Goal: Task Accomplishment & Management: Manage account settings

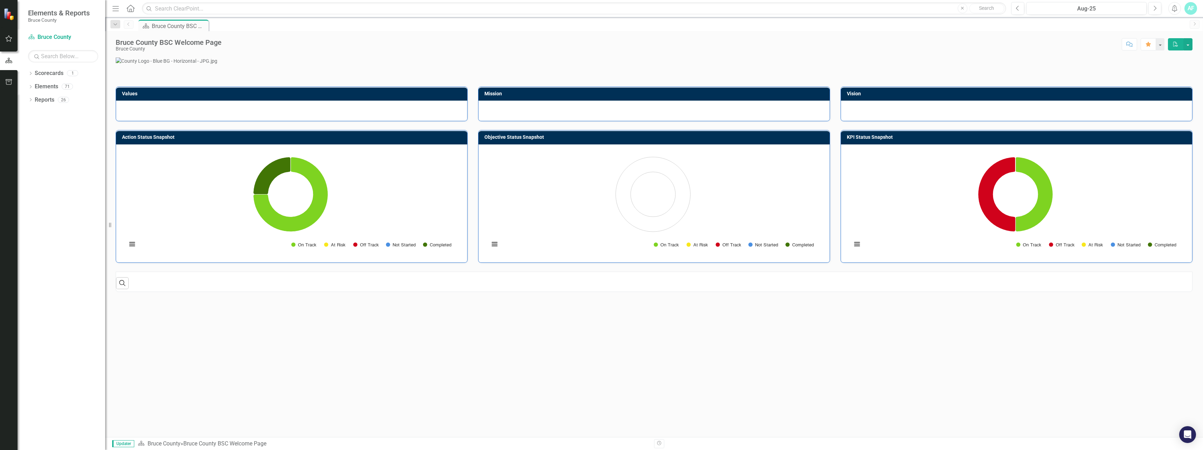
click at [163, 64] on p at bounding box center [654, 60] width 1077 height 7
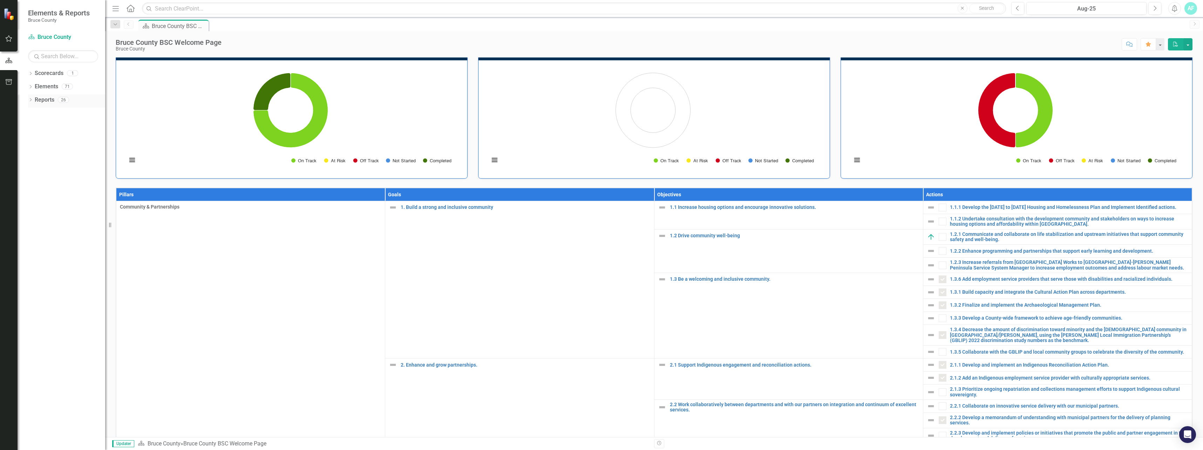
click at [31, 101] on icon "Dropdown" at bounding box center [30, 100] width 5 height 4
click at [11, 43] on button "button" at bounding box center [9, 39] width 16 height 15
click at [52, 46] on link "My Workspace" at bounding box center [63, 49] width 70 height 8
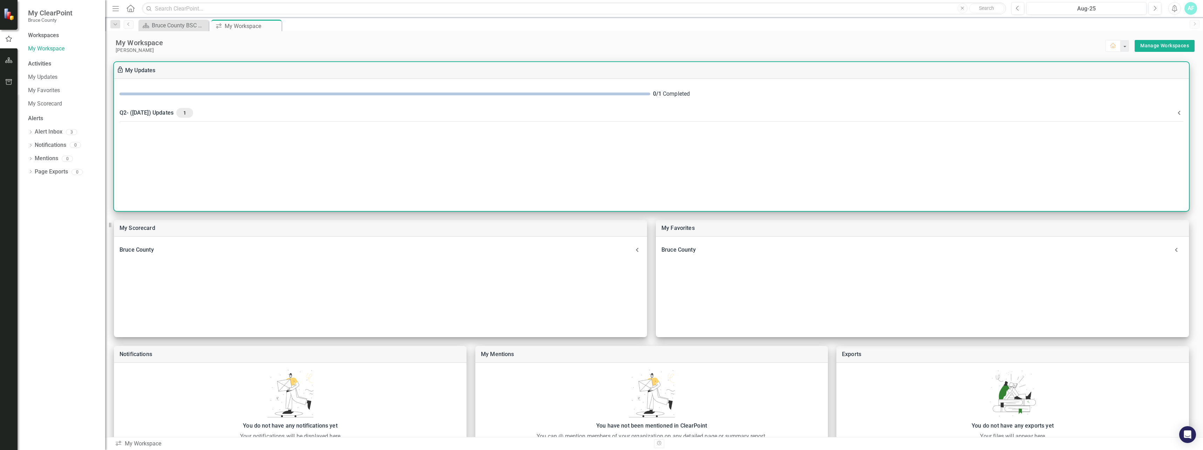
click at [155, 114] on div "Q2- (Jun 25) Updates 1" at bounding box center [647, 113] width 1055 height 10
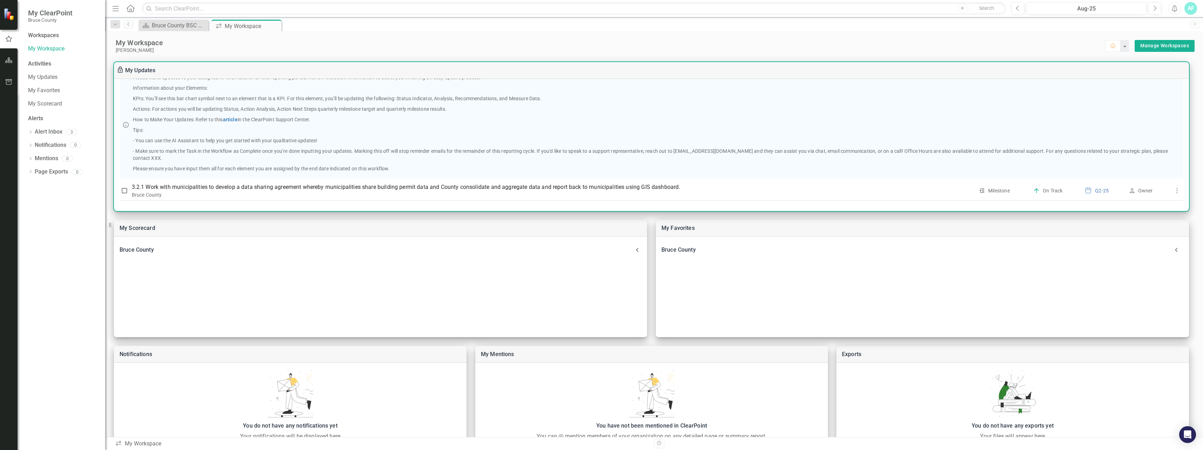
scroll to position [60, 0]
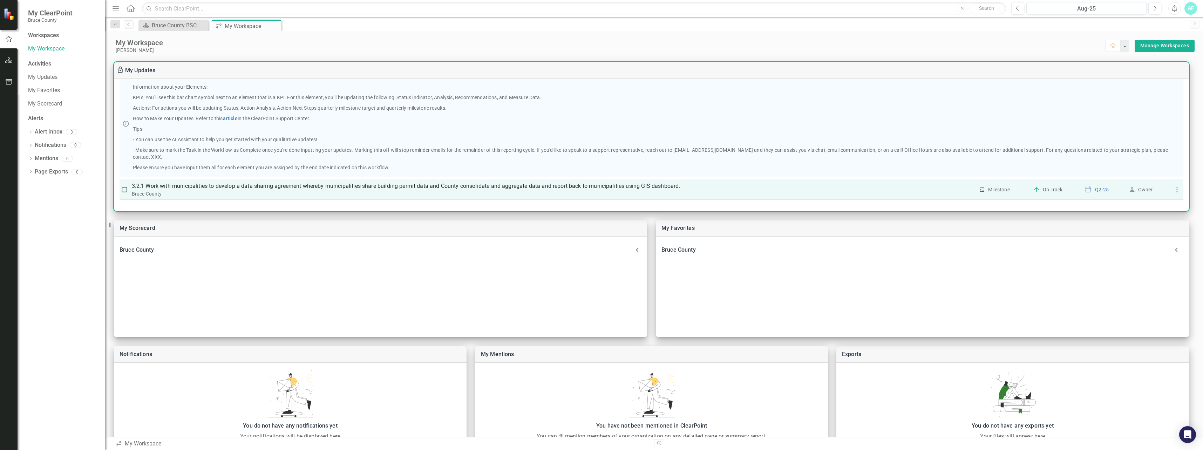
click at [162, 187] on p "3.2.1 Work with municipalities to develop a data sharing agreement whereby muni…" at bounding box center [553, 186] width 843 height 8
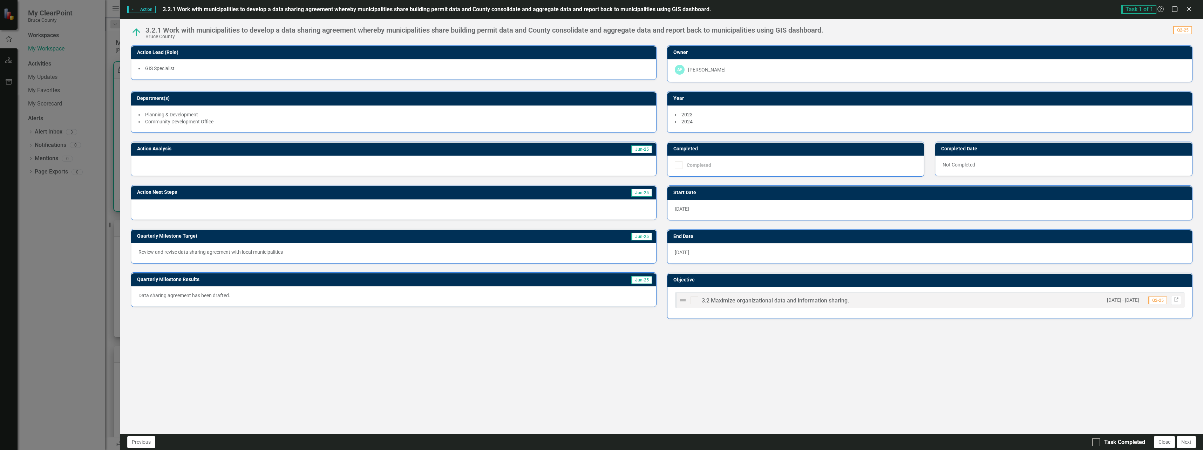
click at [138, 34] on img at bounding box center [136, 32] width 11 height 11
click at [1133, 441] on div "Task Completed" at bounding box center [1124, 442] width 41 height 8
click at [1097, 441] on input "Task Completed" at bounding box center [1094, 440] width 5 height 5
checkbox input "true"
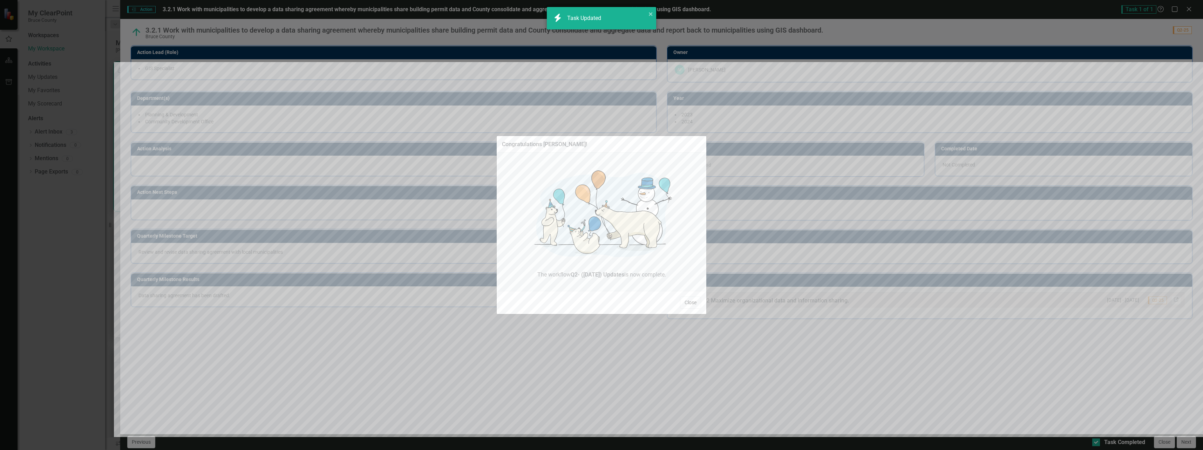
click at [690, 300] on button "Close" at bounding box center [690, 302] width 21 height 12
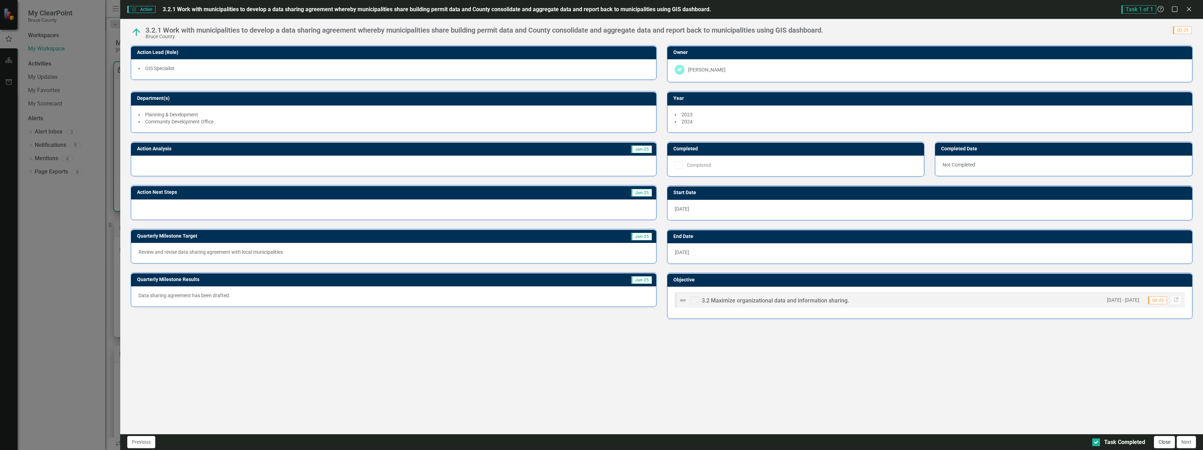
click at [1173, 442] on button "Close" at bounding box center [1164, 442] width 21 height 12
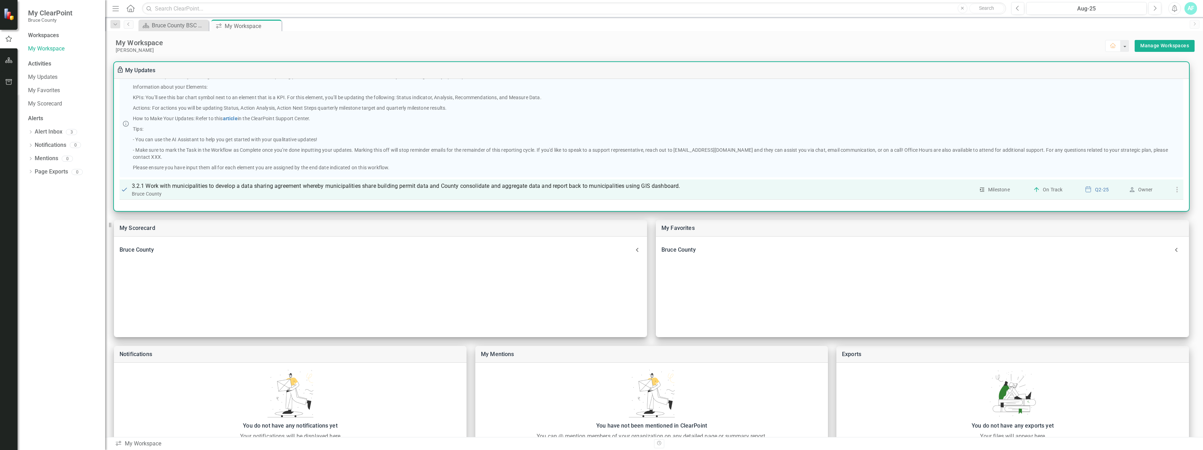
click at [189, 185] on p "3.2.1 Work with municipalities to develop a data sharing agreement whereby muni…" at bounding box center [553, 186] width 843 height 8
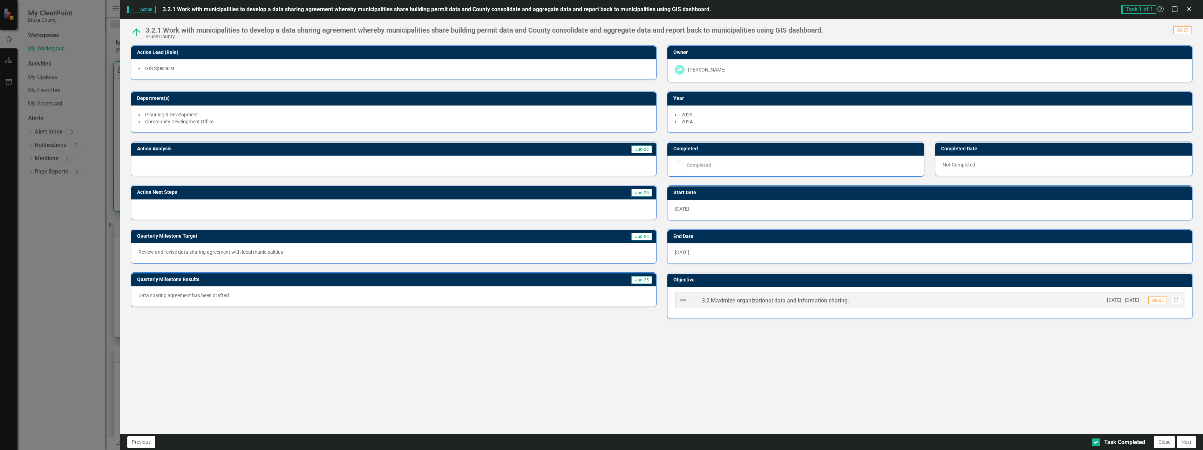
click at [105, 179] on div "Action Action 3.2.1 Work with municipalities to develop a data sharing agreemen…" at bounding box center [601, 225] width 1203 height 450
click at [1185, 9] on icon "Close" at bounding box center [1188, 9] width 9 height 7
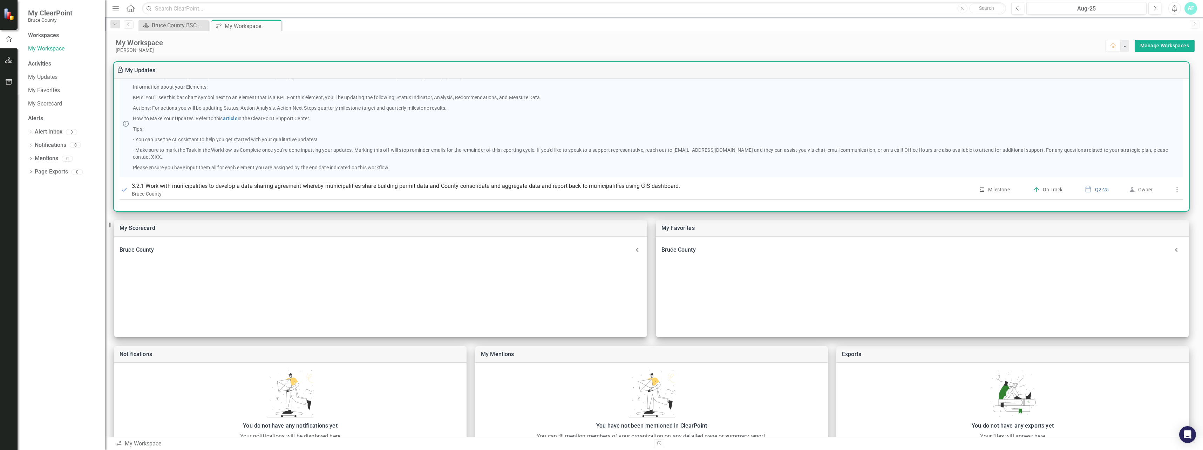
click at [41, 38] on div "Workspaces" at bounding box center [43, 36] width 31 height 8
click at [41, 32] on div "Workspaces" at bounding box center [43, 36] width 31 height 8
click at [48, 75] on link "My Updates" at bounding box center [63, 77] width 70 height 8
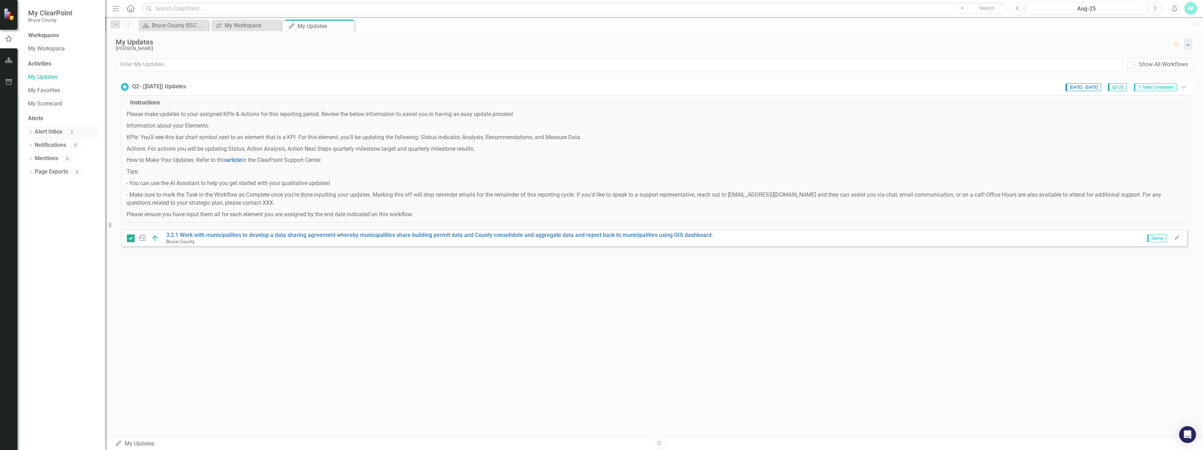
click at [34, 132] on div "Dropdown Alert Inbox 3" at bounding box center [63, 132] width 70 height 13
click at [35, 133] on link "Alert Inbox" at bounding box center [49, 132] width 28 height 8
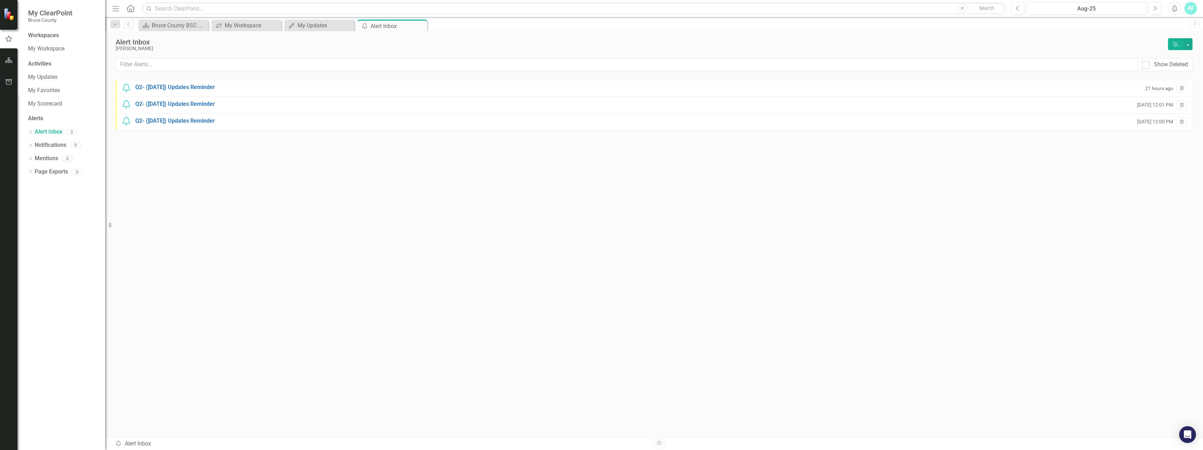
click at [154, 31] on div "Alert Inbox Alex Flanagan Dismiss Alerts Show Deleted Notification Q2- (June 25…" at bounding box center [654, 213] width 1098 height 365
click at [157, 27] on div "Bruce County BSC Welcome Page" at bounding box center [175, 25] width 46 height 9
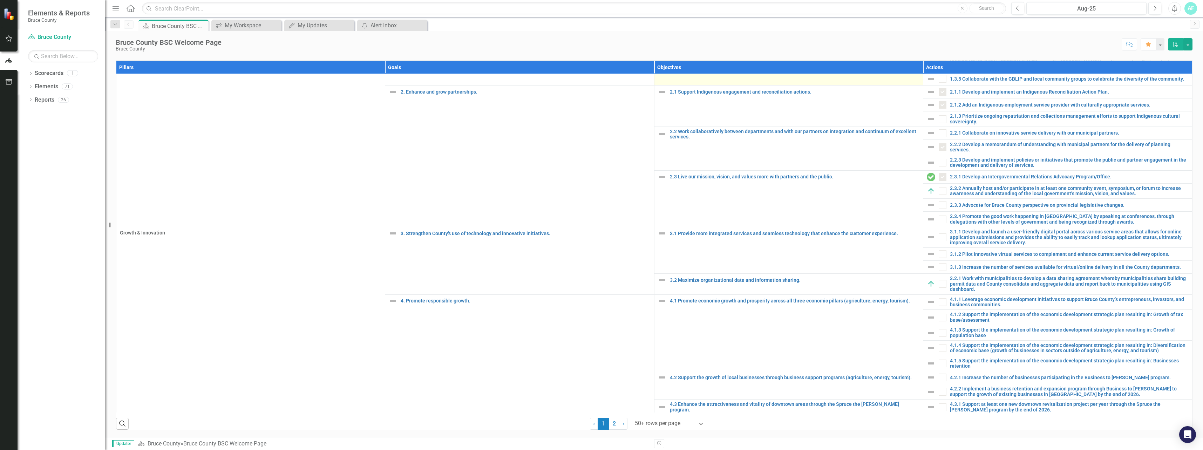
scroll to position [175, 0]
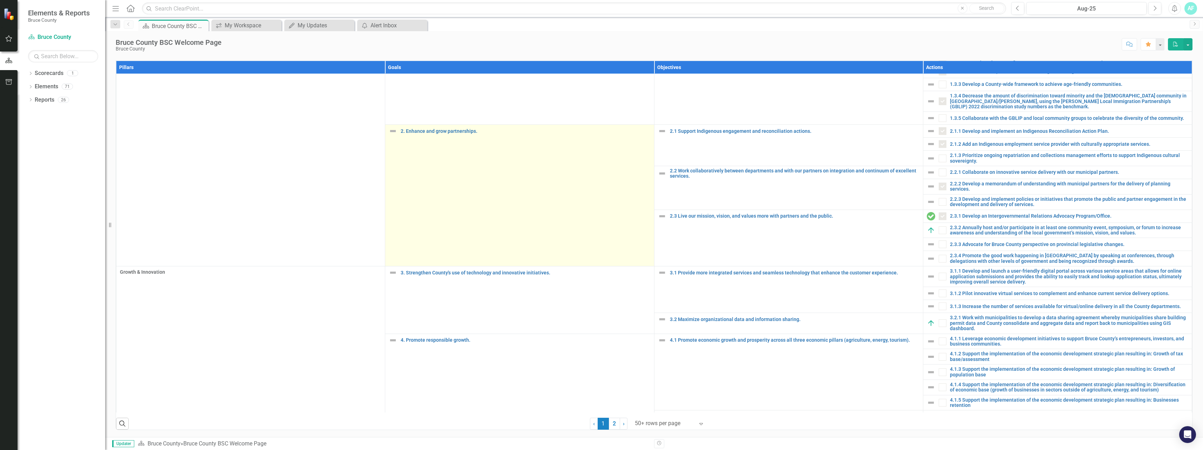
scroll to position [140, 0]
